Goal: Ask a question

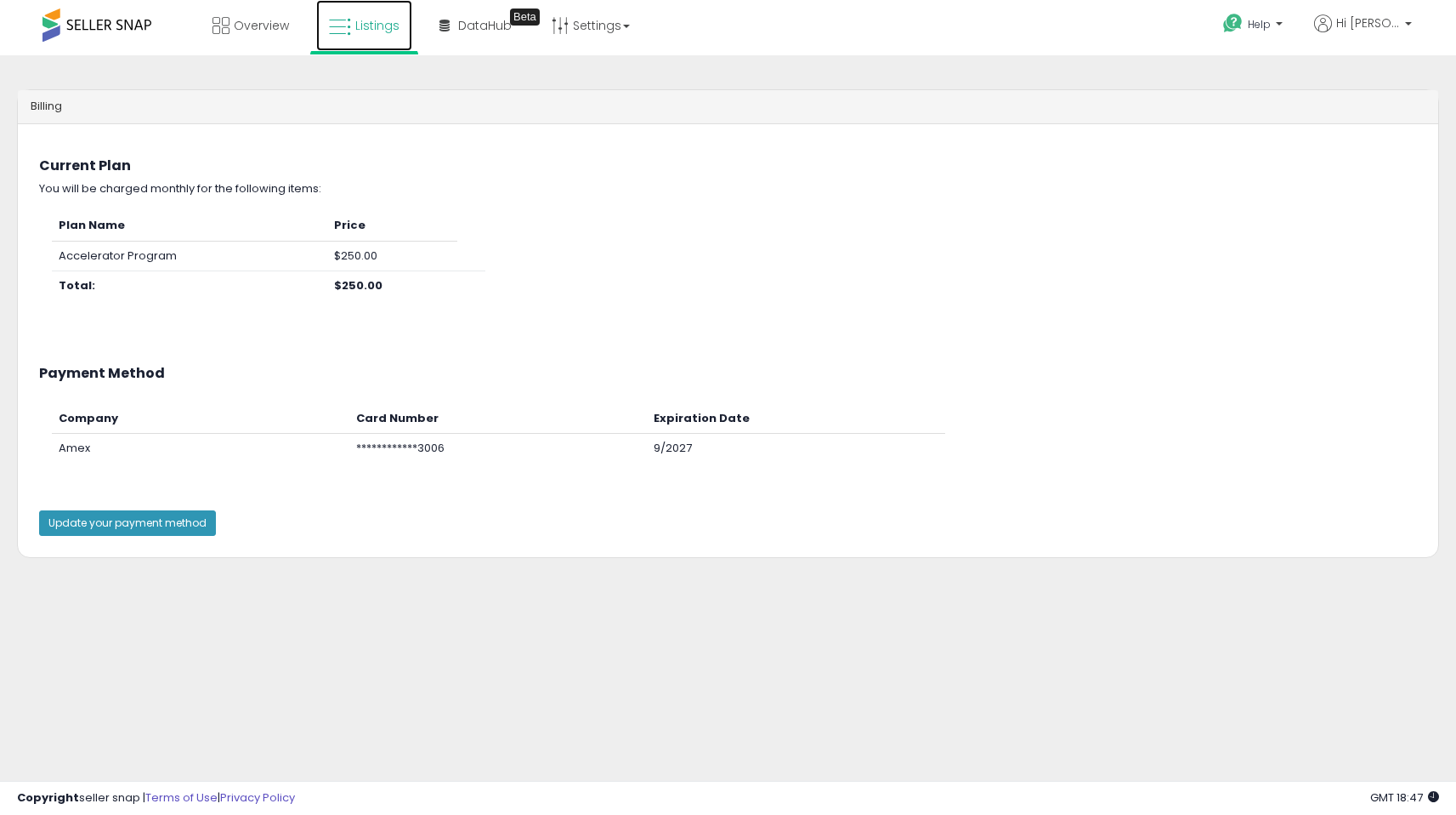
click at [391, 19] on span "Listings" at bounding box center [378, 25] width 44 height 17
click at [376, 25] on span "Listings" at bounding box center [378, 25] width 44 height 17
click at [240, 19] on span "Overview" at bounding box center [262, 25] width 55 height 17
click at [366, 29] on span "Listings" at bounding box center [378, 25] width 44 height 17
click at [577, 28] on link "Settings" at bounding box center [591, 25] width 104 height 51
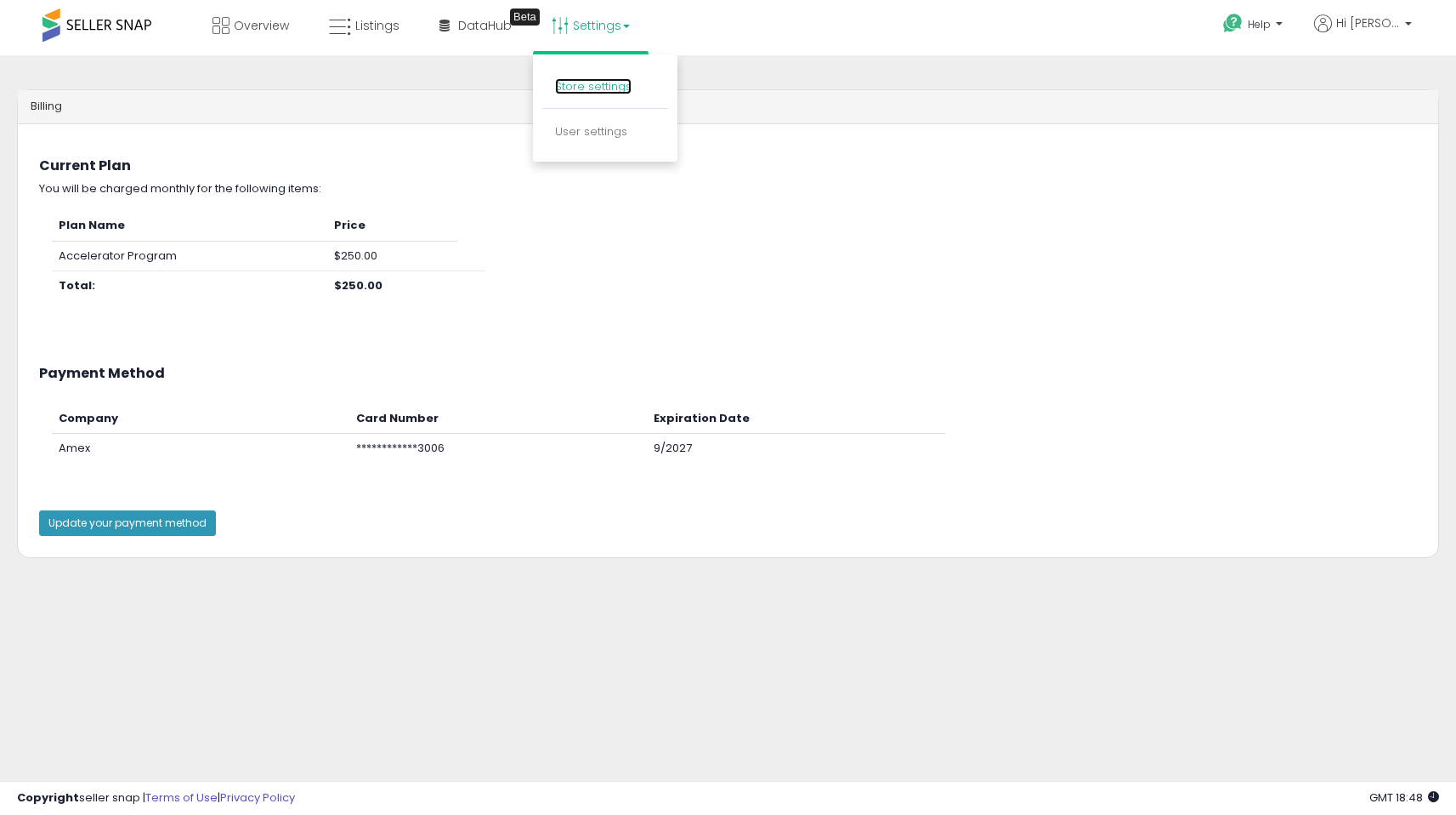
click at [616, 90] on link "Store settings" at bounding box center [593, 87] width 76 height 17
click at [1246, 37] on link "Help" at bounding box center [1255, 26] width 90 height 53
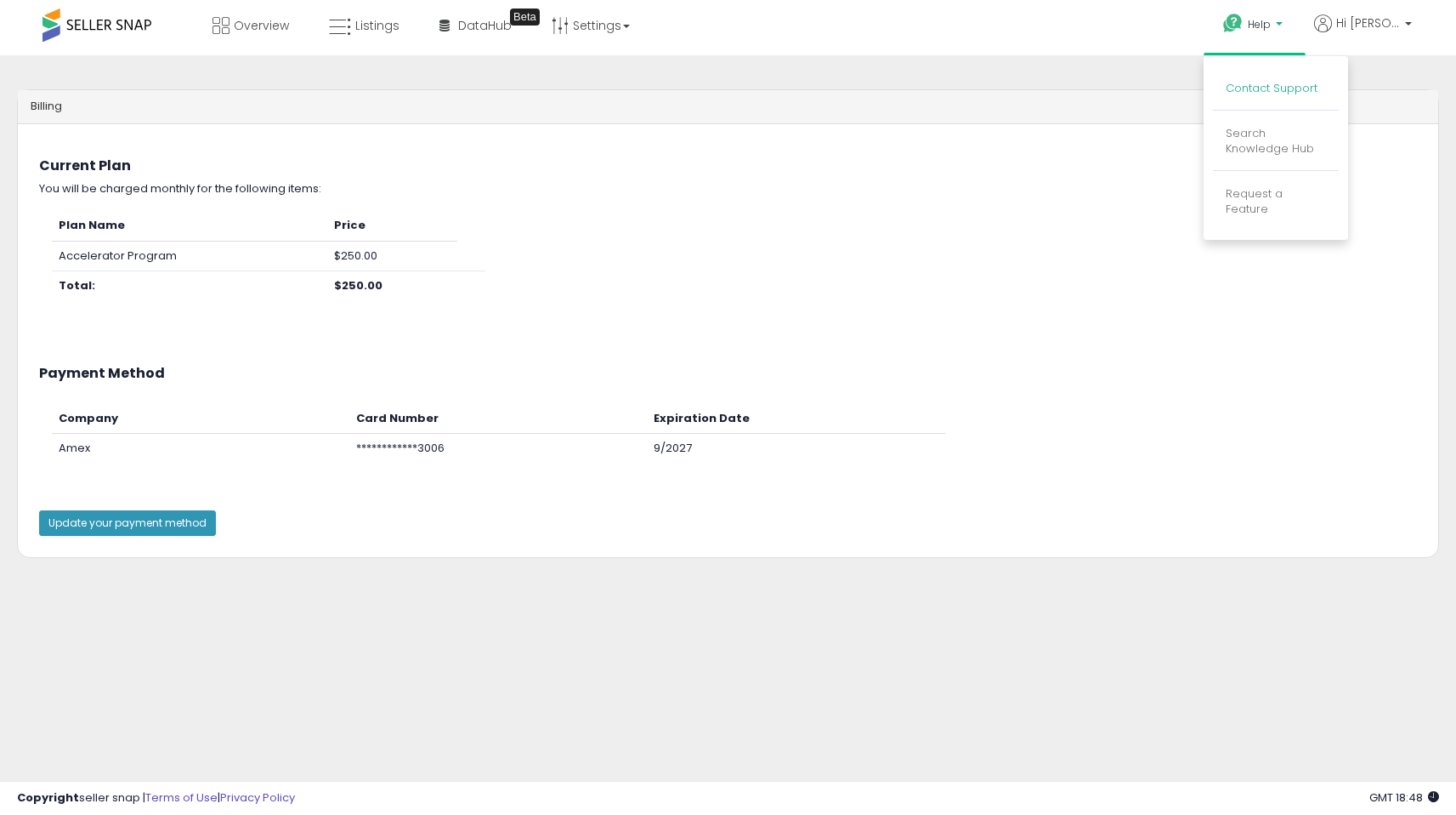
click at [1276, 83] on link "Contact Support" at bounding box center [1272, 89] width 92 height 17
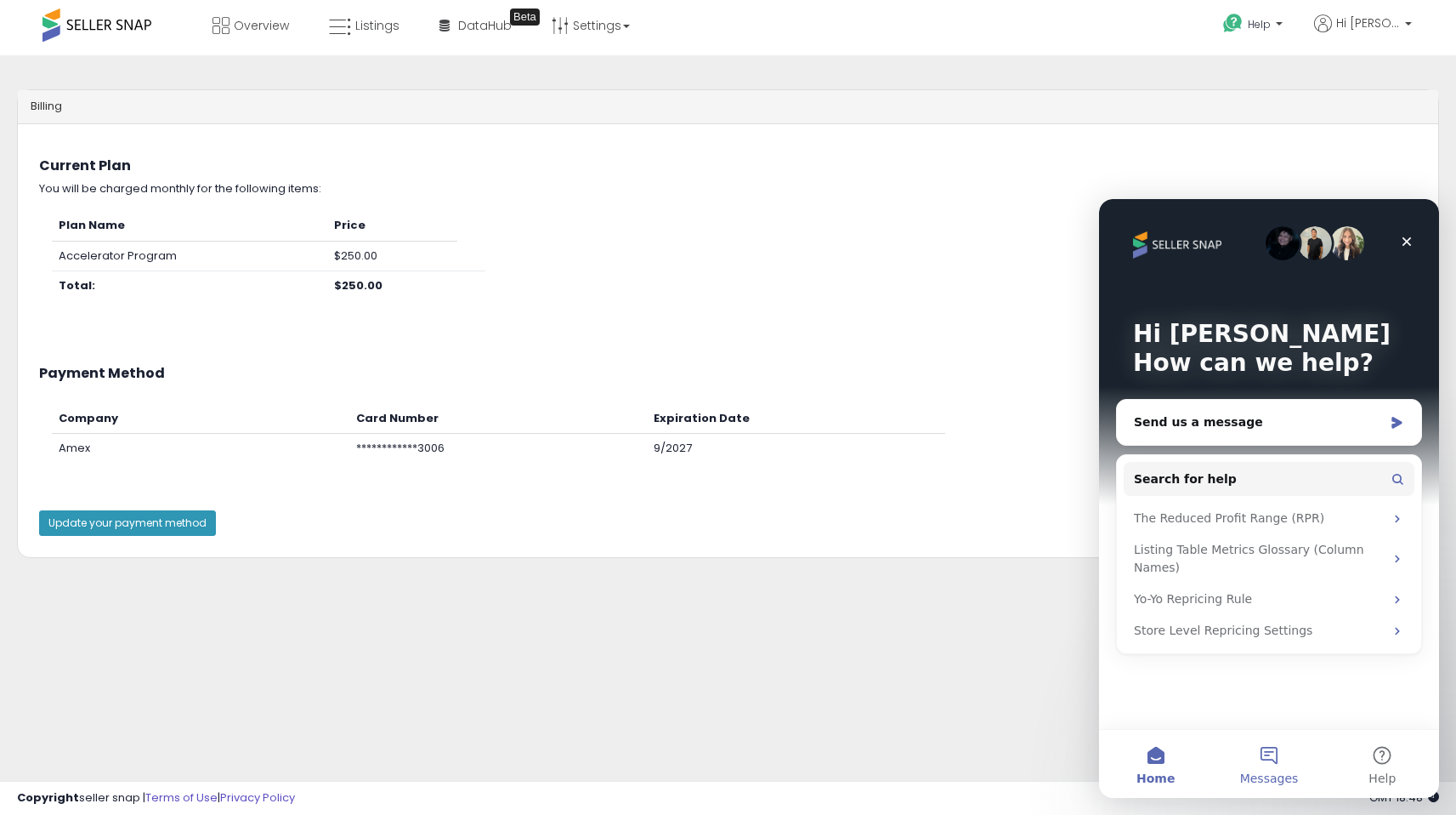
click at [1287, 764] on button "Messages" at bounding box center [1269, 764] width 113 height 68
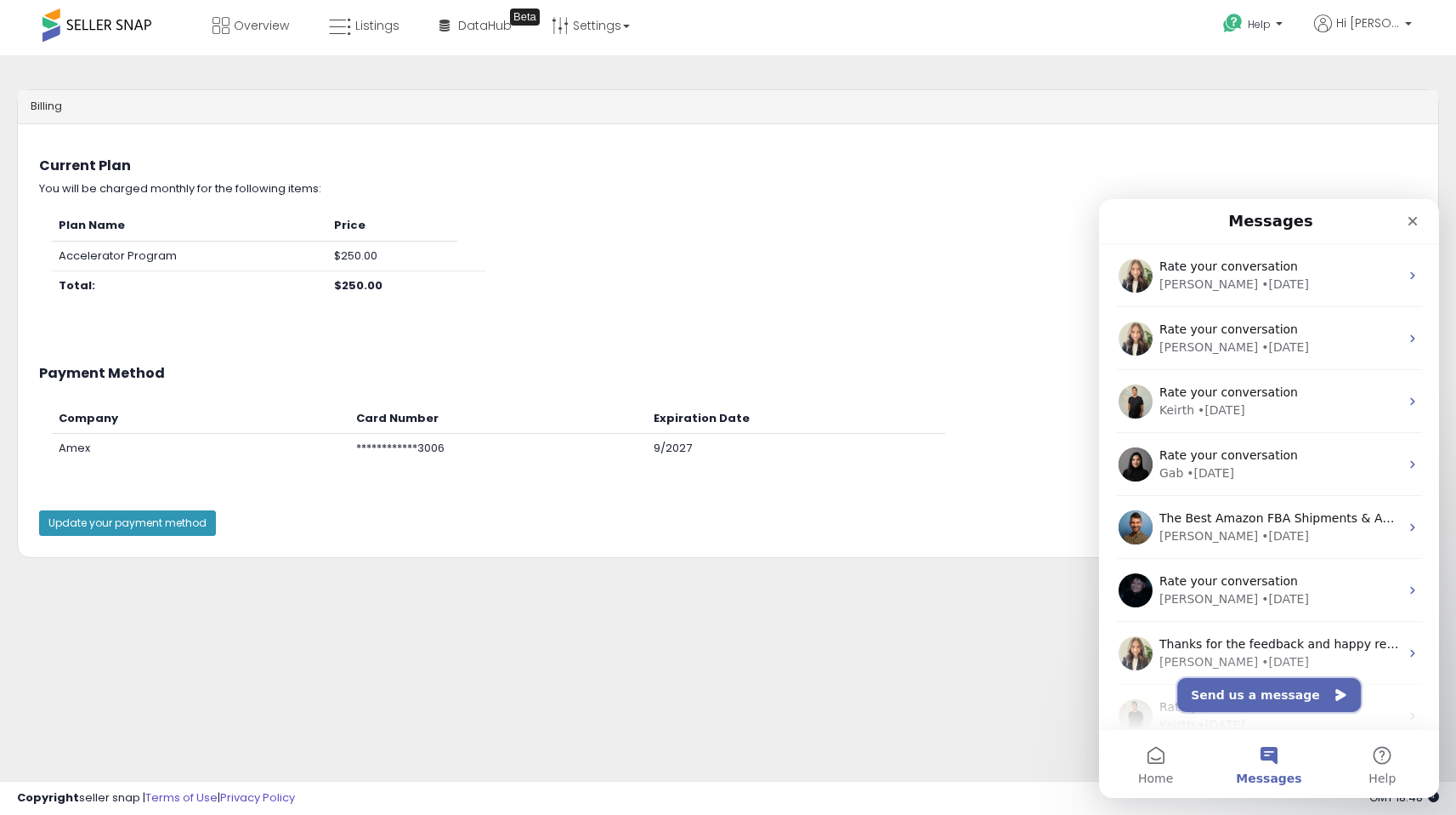
click at [1284, 690] on button "Send us a message" at bounding box center [1269, 694] width 183 height 34
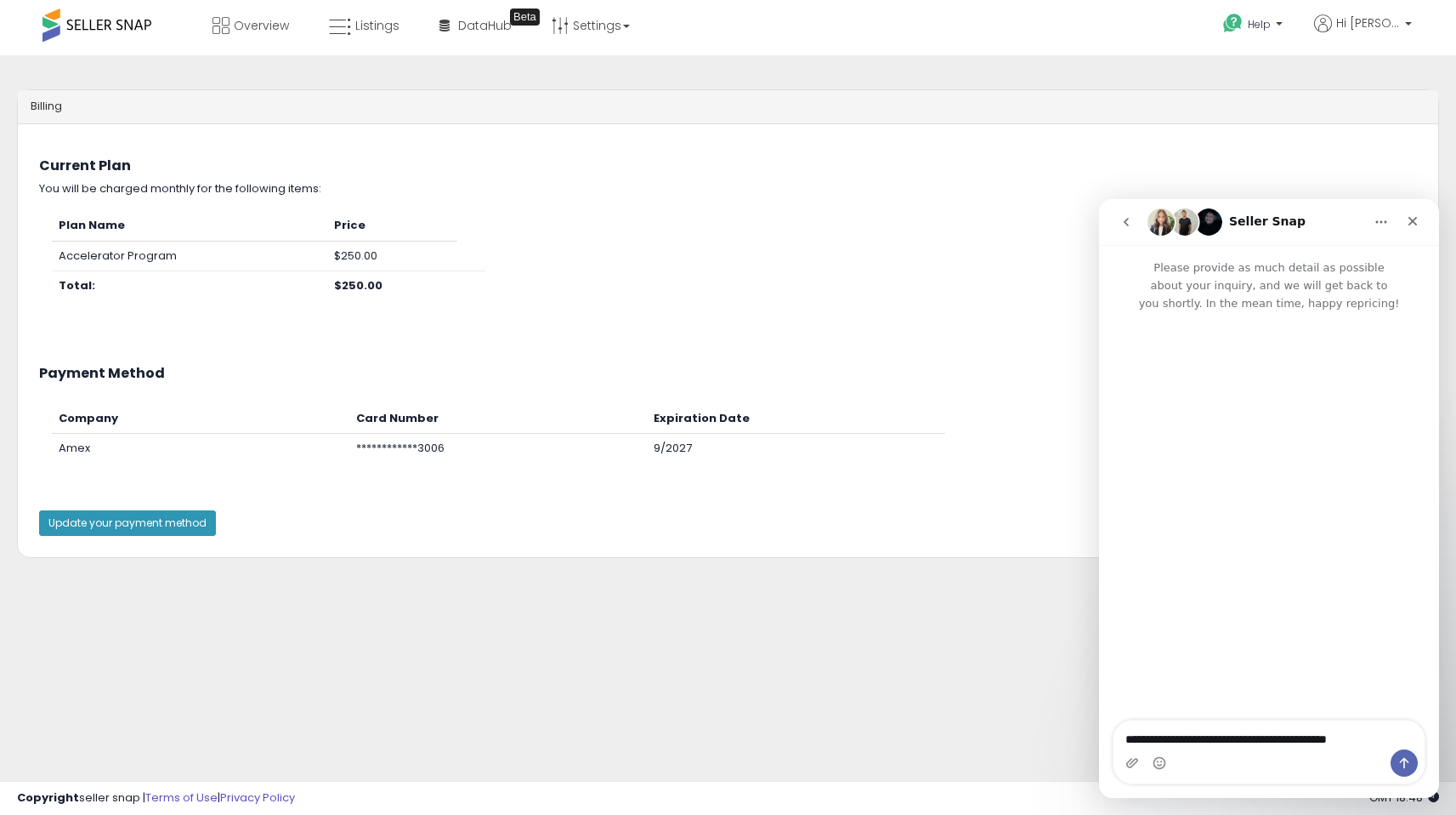
type textarea "**********"
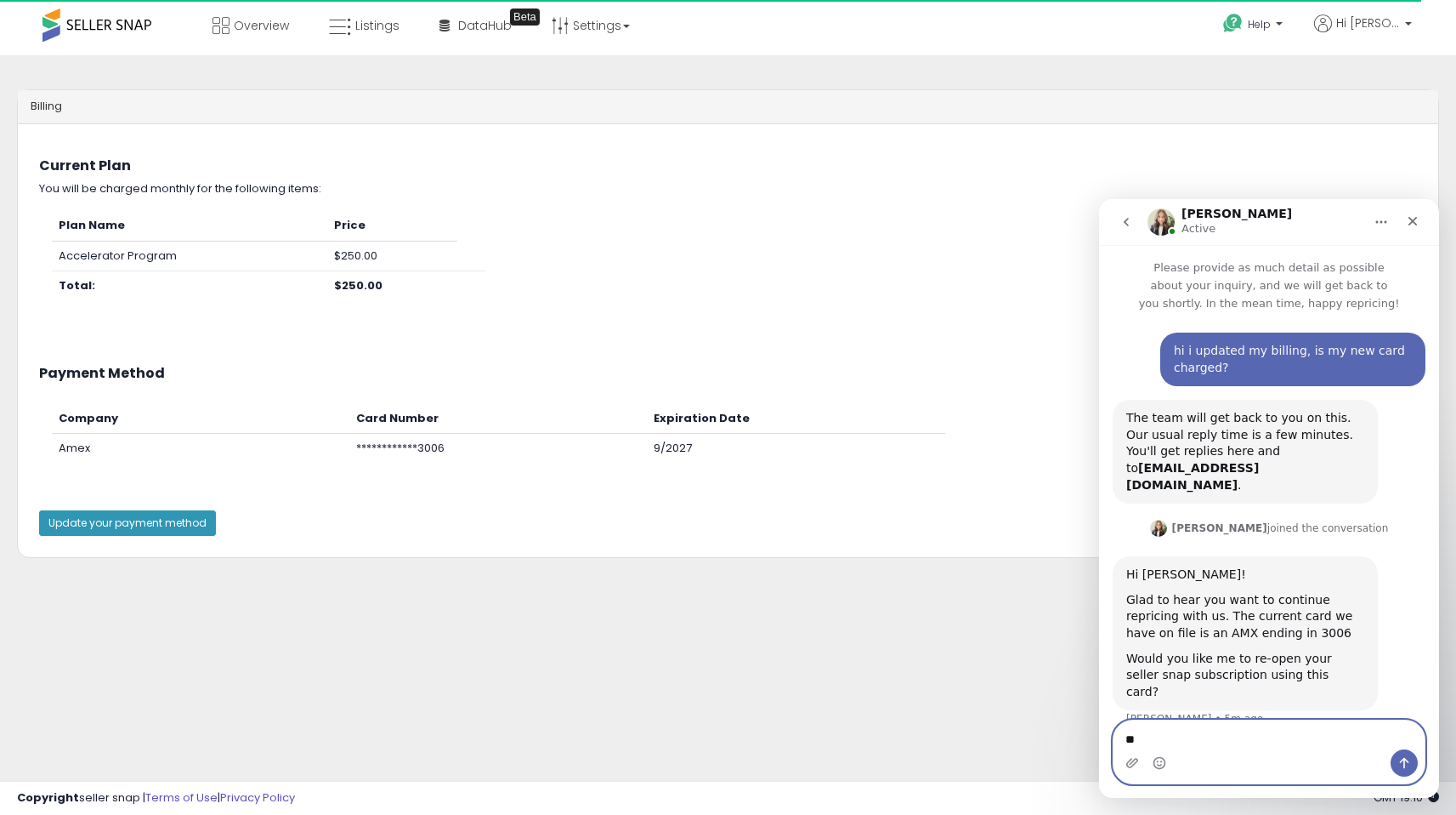
type textarea "*"
type textarea "**********"
